Goal: Navigation & Orientation: Find specific page/section

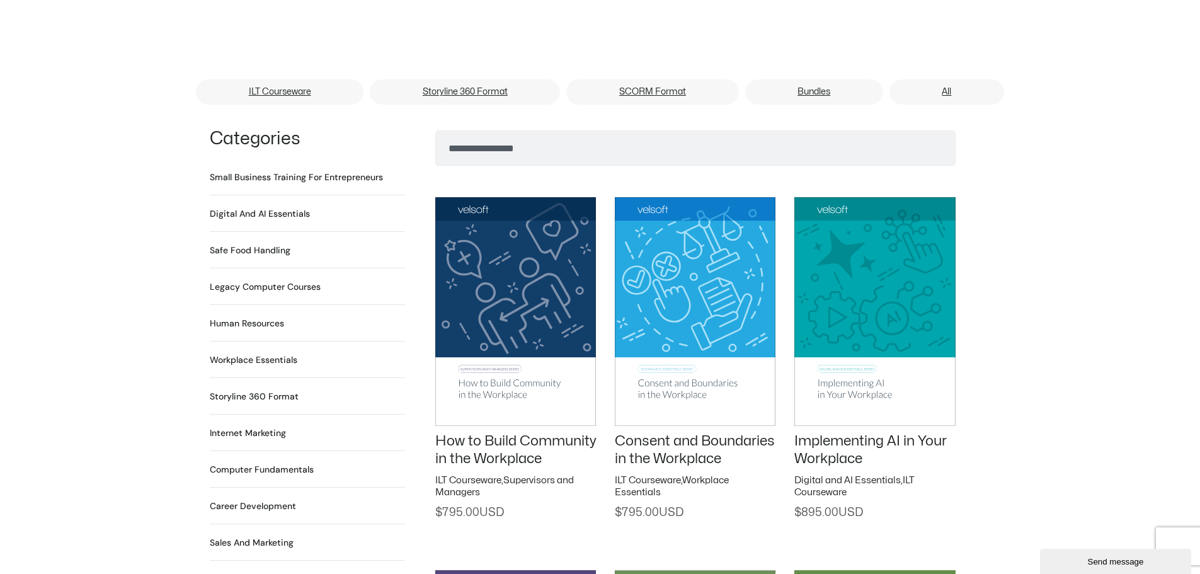
scroll to position [944, 0]
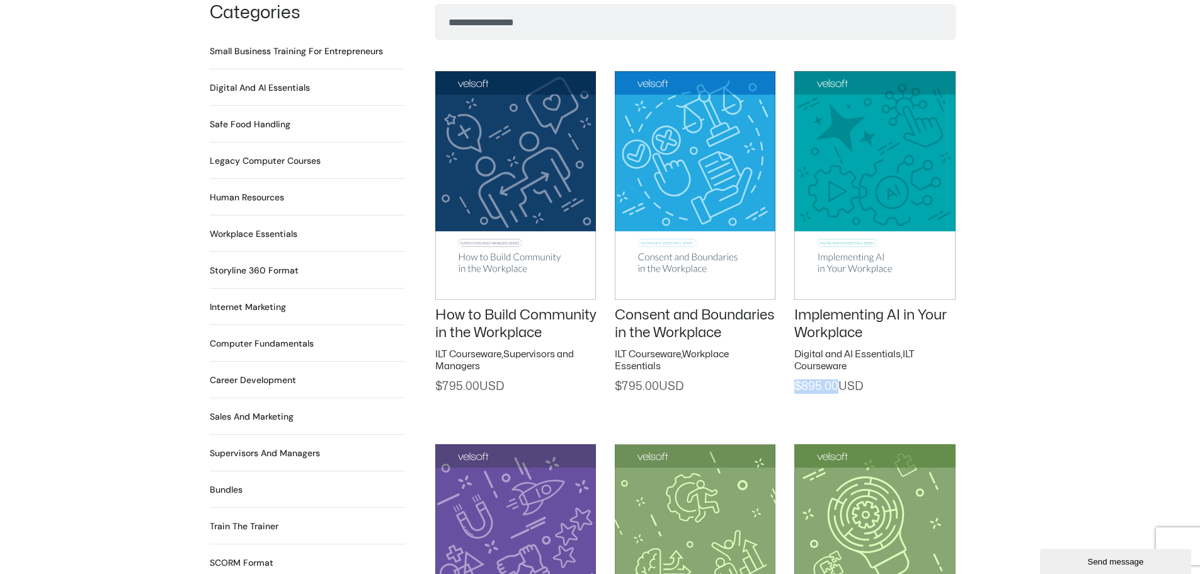
drag, startPoint x: 854, startPoint y: 375, endPoint x: 796, endPoint y: 370, distance: 58.1
click at [796, 379] on h2 "$ 895.00" at bounding box center [874, 386] width 161 height 14
click at [814, 390] on div "Implementing AI in Your Workplace Digital and AI Essentials , ILT Courseware $ …" at bounding box center [874, 217] width 161 height 354
click at [812, 381] on span "$ 895.00" at bounding box center [828, 386] width 69 height 11
drag, startPoint x: 864, startPoint y: 371, endPoint x: 792, endPoint y: 298, distance: 102.4
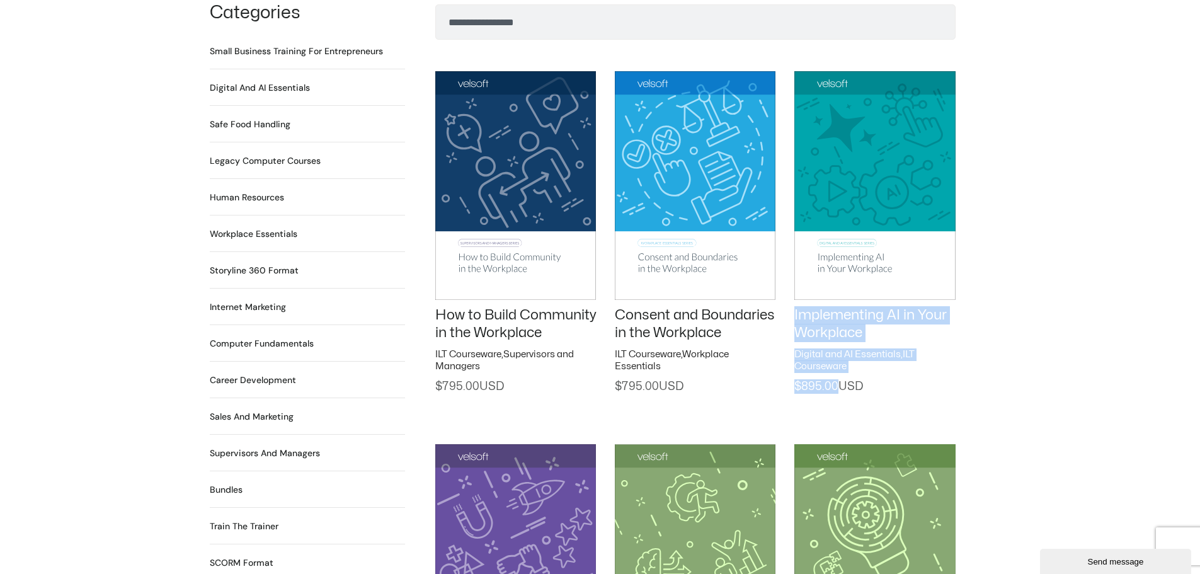
drag, startPoint x: 856, startPoint y: 379, endPoint x: 866, endPoint y: 379, distance: 10.1
click at [856, 380] on div "Implementing AI in Your Workplace Digital and AI Essentials , ILT Courseware $ …" at bounding box center [874, 217] width 161 height 354
click at [866, 379] on h2 "$ 895.00" at bounding box center [874, 386] width 161 height 14
drag, startPoint x: 863, startPoint y: 372, endPoint x: 798, endPoint y: 373, distance: 64.9
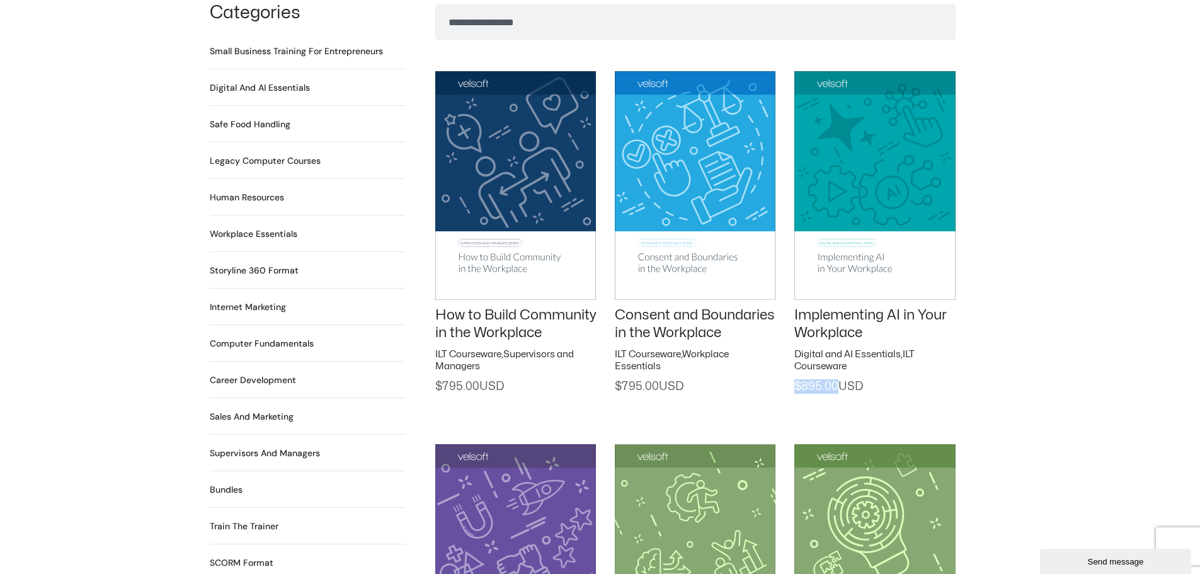
click at [798, 379] on h2 "$ 895.00" at bounding box center [874, 386] width 161 height 14
click at [875, 389] on div "Implementing AI in Your Workplace Digital and AI Essentials , ILT Courseware $ …" at bounding box center [874, 217] width 161 height 354
drag, startPoint x: 866, startPoint y: 370, endPoint x: 795, endPoint y: 371, distance: 71.8
click at [795, 379] on h2 "$ 895.00" at bounding box center [874, 386] width 161 height 14
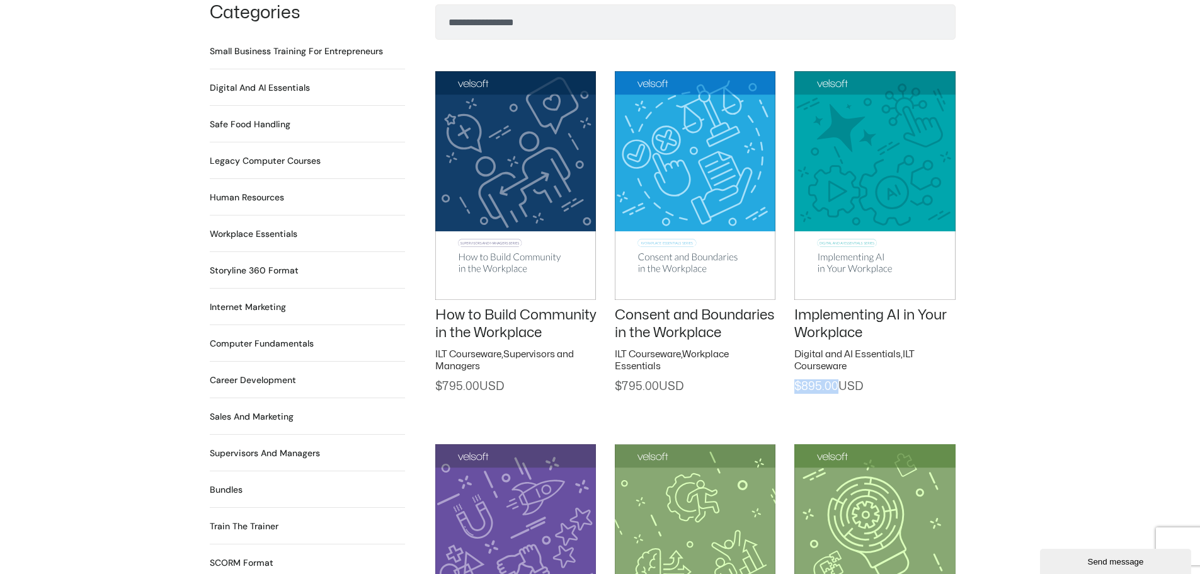
drag, startPoint x: 849, startPoint y: 372, endPoint x: 796, endPoint y: 375, distance: 53.6
click at [796, 379] on h2 "$ 895.00" at bounding box center [874, 386] width 161 height 14
click at [815, 381] on span "$ 895.00" at bounding box center [828, 386] width 69 height 11
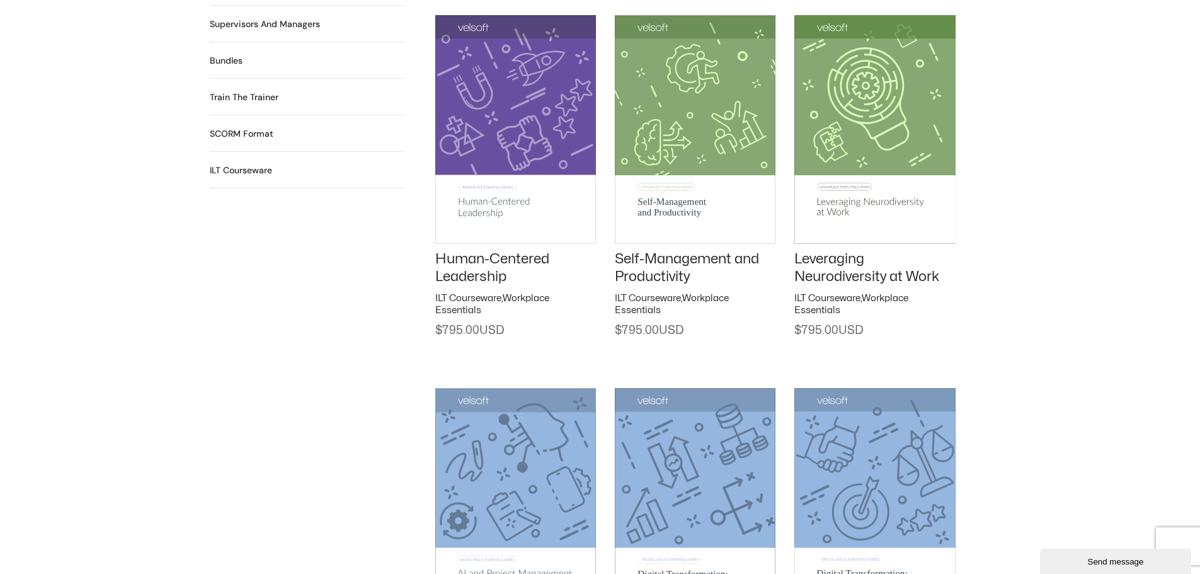
scroll to position [1574, 0]
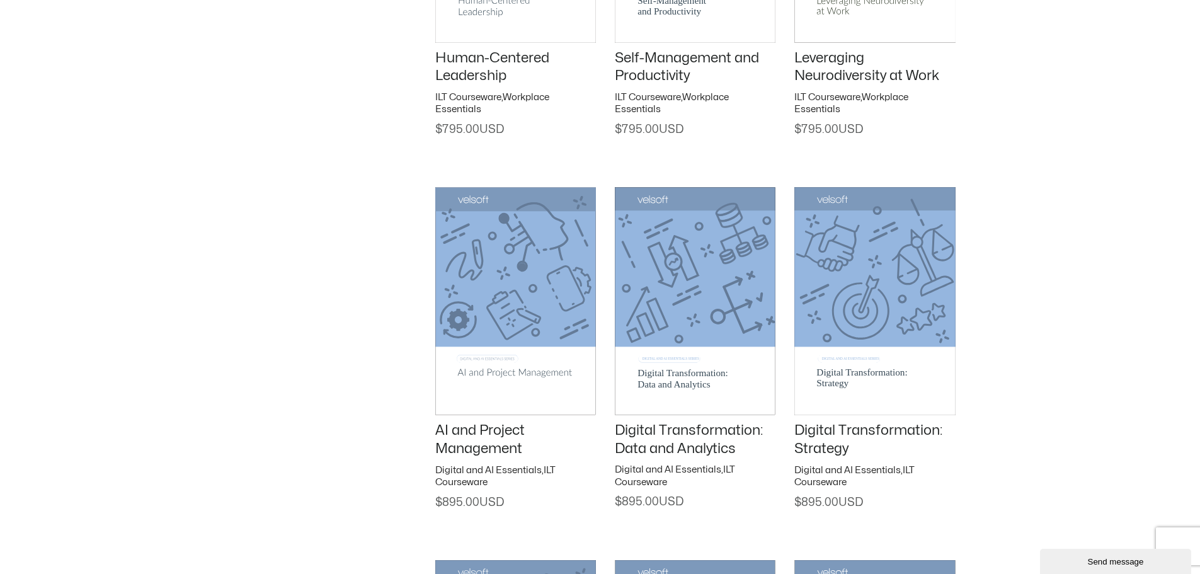
click at [222, 327] on div "Search Categories Small Business Training for Entrepreneurs 22 Products Digital…" at bounding box center [600, 182] width 781 height 1615
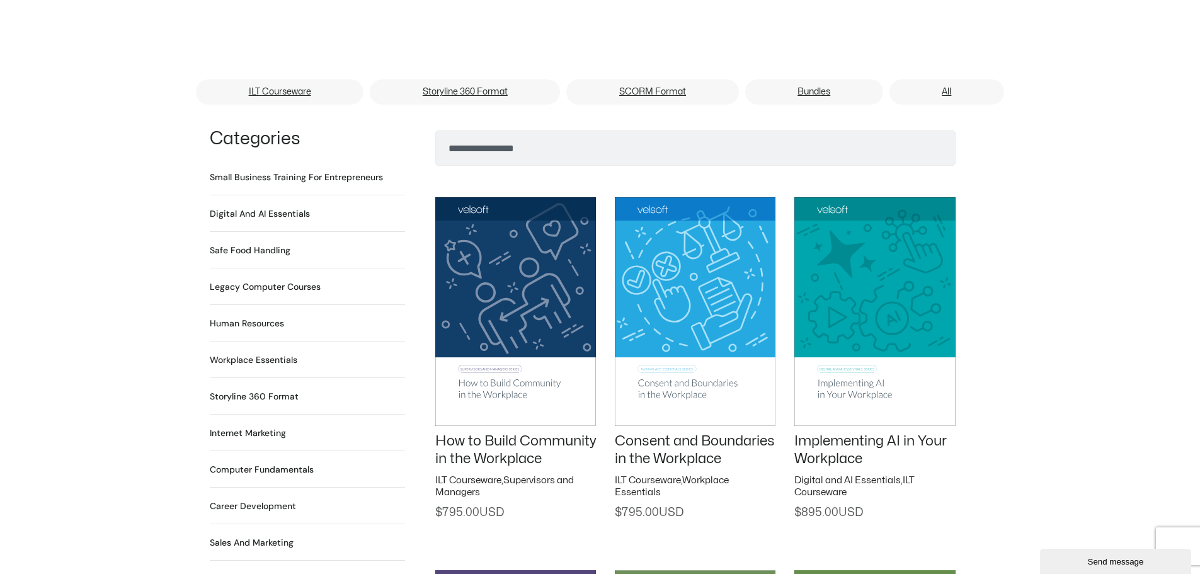
scroll to position [756, 0]
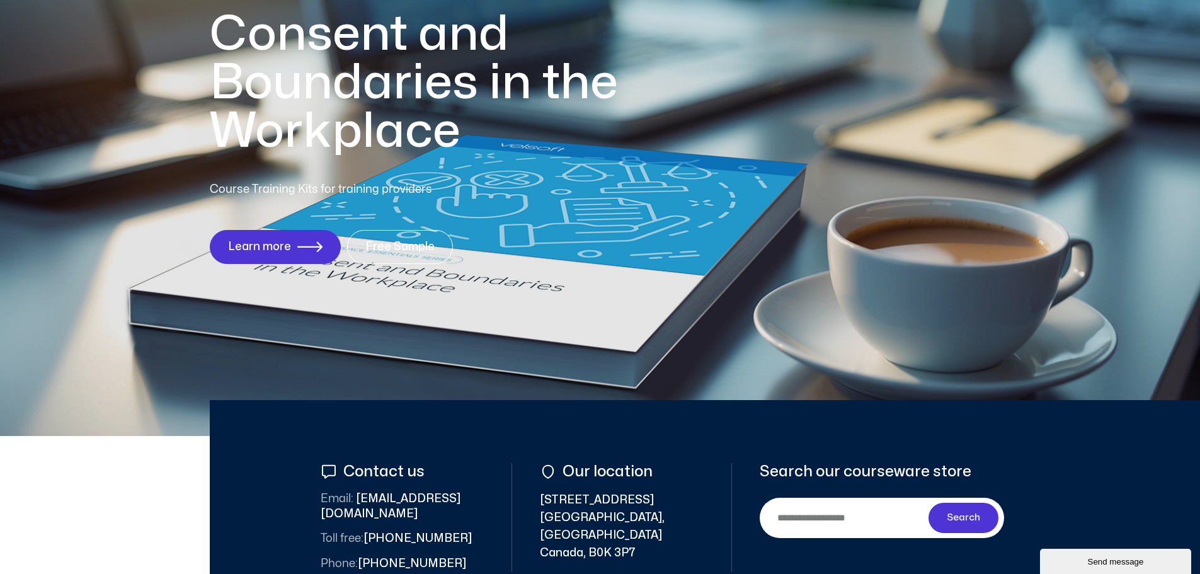
scroll to position [0, 0]
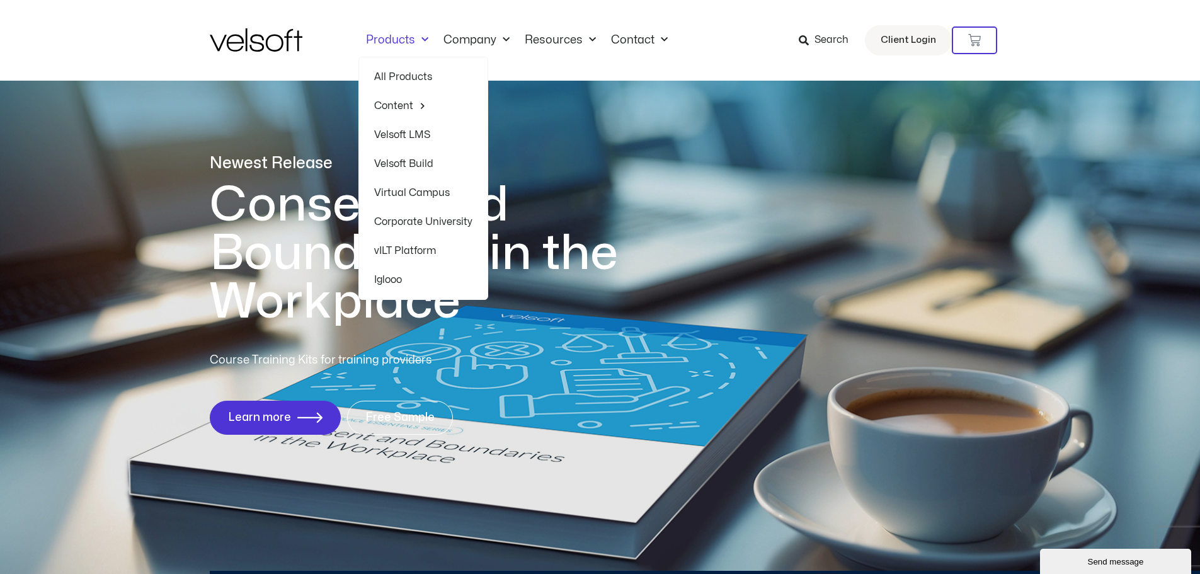
click at [633, 241] on h1 "Consent and Boundaries in the Workplace" at bounding box center [440, 253] width 460 height 145
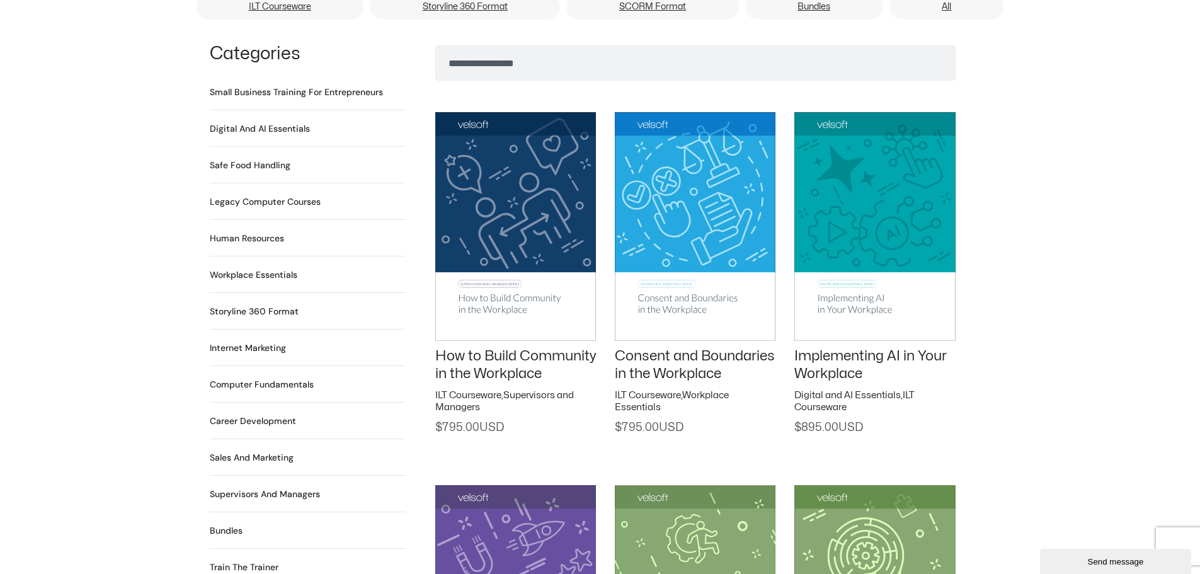
scroll to position [882, 0]
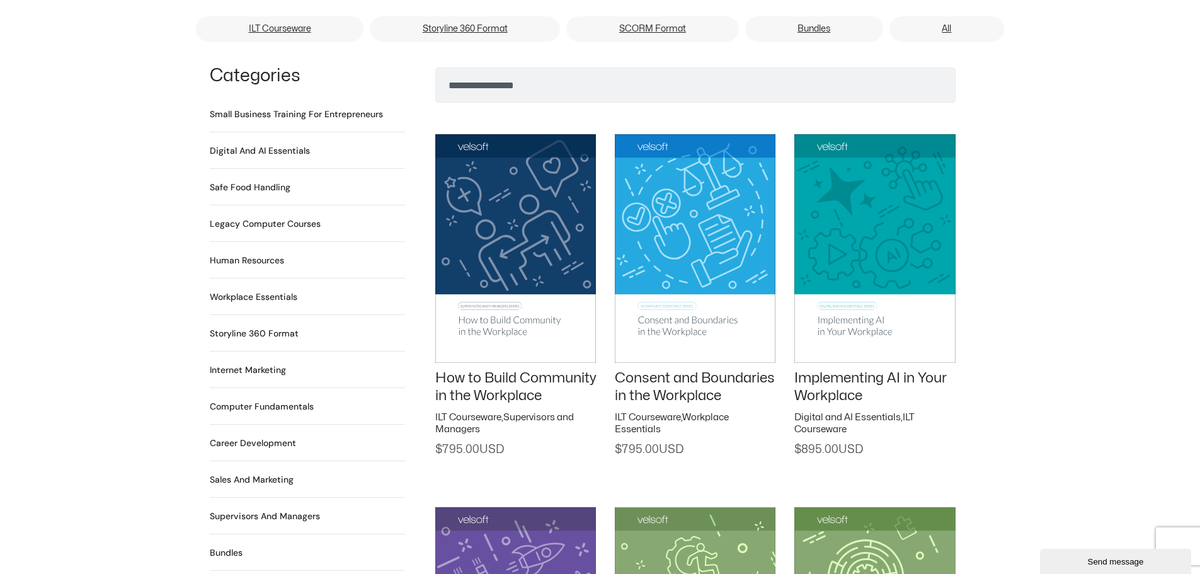
click at [252, 254] on h2 "Human Resources 64 Products" at bounding box center [247, 260] width 74 height 13
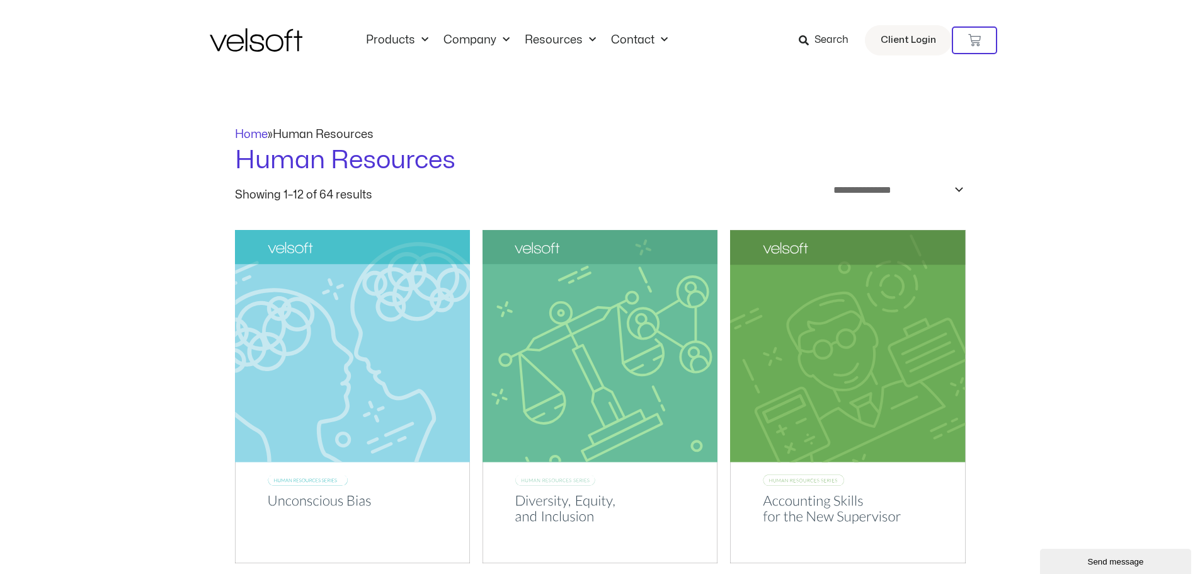
click at [254, 140] on div "Home » Human Resources" at bounding box center [600, 134] width 730 height 17
click at [254, 137] on link "Home" at bounding box center [251, 134] width 33 height 11
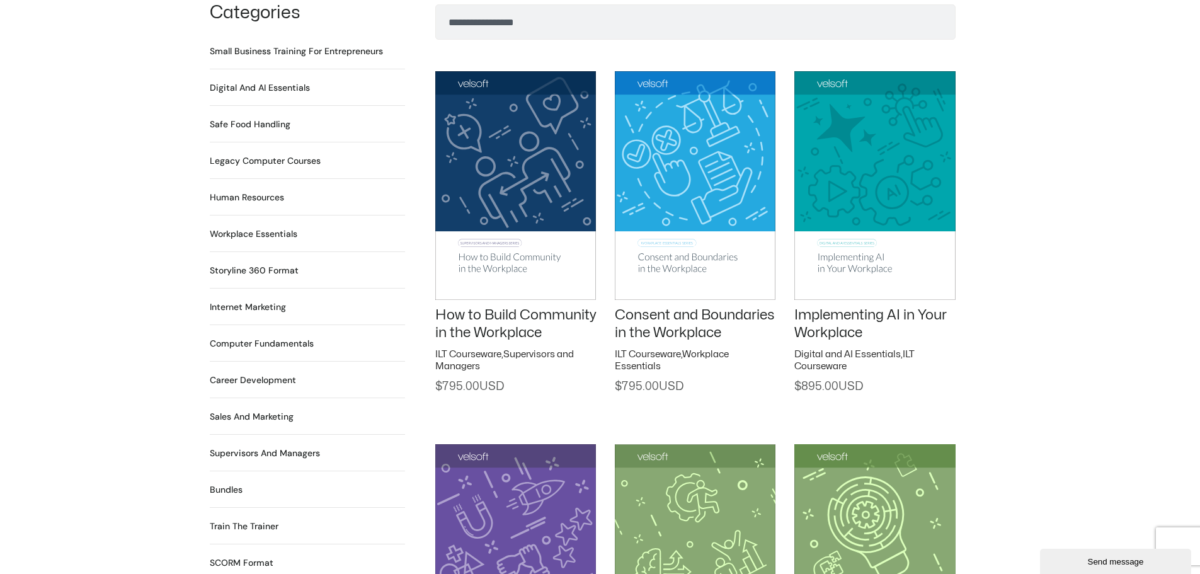
click at [240, 410] on h2 "Sales and Marketing 17 Products" at bounding box center [252, 416] width 84 height 13
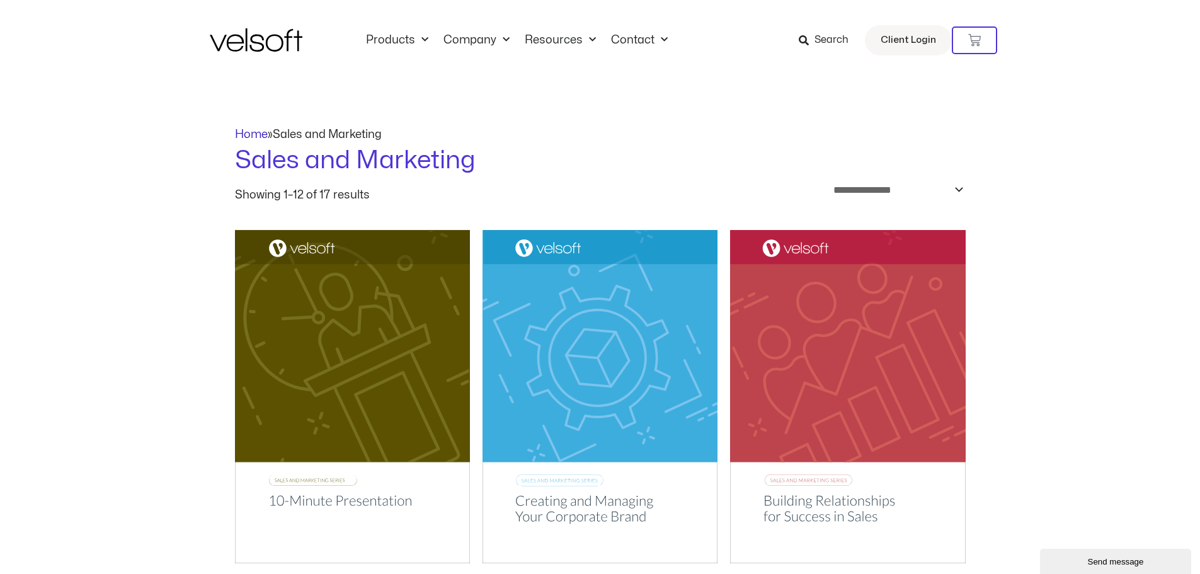
click at [261, 139] on link "Home" at bounding box center [251, 134] width 33 height 11
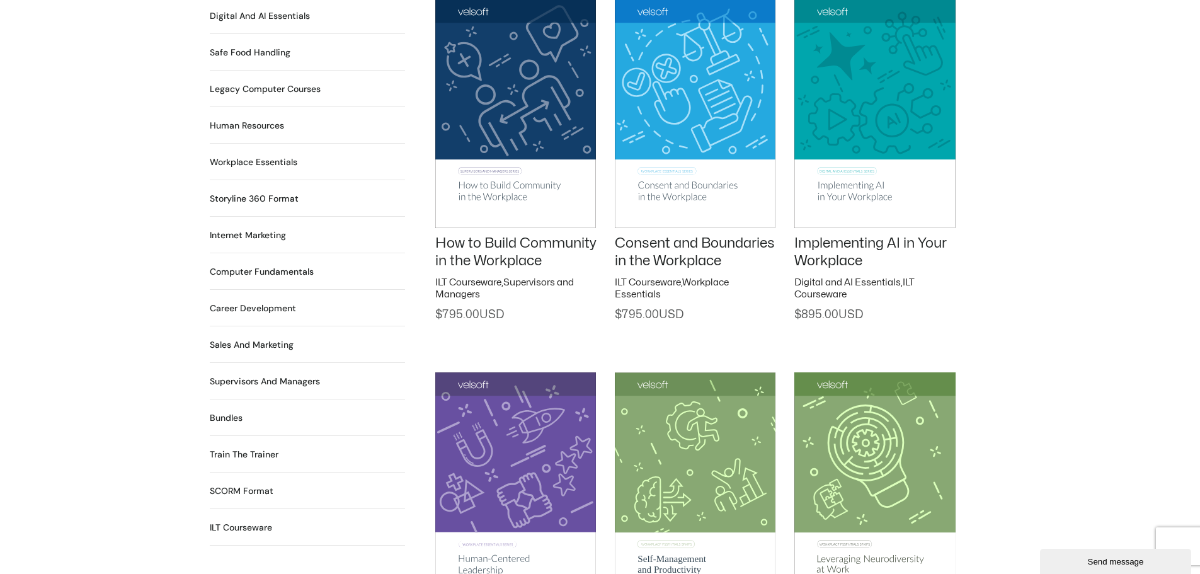
scroll to position [1007, 0]
